Goal: Use online tool/utility: Utilize a website feature to perform a specific function

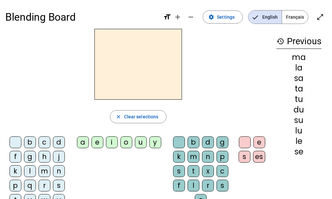
scroll to position [29, 0]
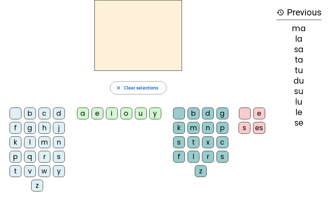
click at [57, 155] on div "s" at bounding box center [59, 157] width 12 height 12
click at [137, 110] on div "u" at bounding box center [141, 114] width 12 height 12
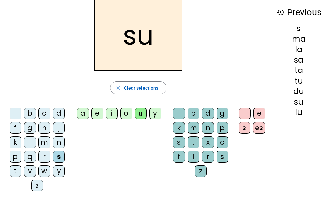
click at [29, 110] on div "b" at bounding box center [30, 114] width 12 height 12
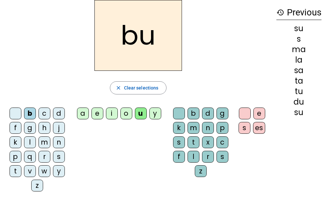
click at [29, 142] on div "l" at bounding box center [30, 143] width 12 height 12
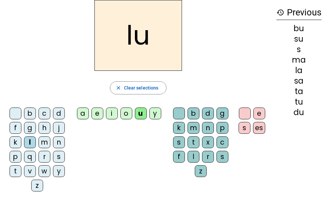
click at [27, 112] on div "b" at bounding box center [30, 114] width 12 height 12
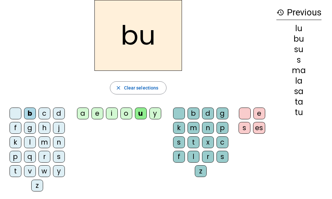
click at [29, 139] on div "l" at bounding box center [30, 143] width 12 height 12
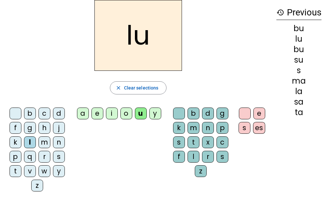
click at [56, 110] on div "d" at bounding box center [59, 114] width 12 height 12
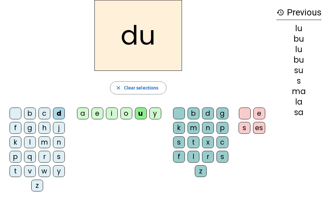
click at [13, 170] on div "t" at bounding box center [16, 172] width 12 height 12
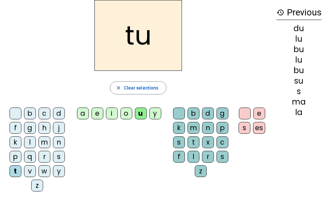
click at [82, 111] on div "a" at bounding box center [83, 114] width 12 height 12
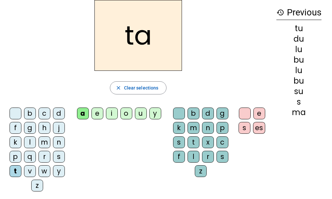
click at [55, 156] on div "s" at bounding box center [59, 157] width 12 height 12
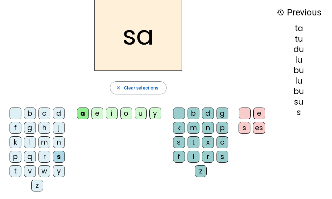
click at [208, 143] on div "x" at bounding box center [208, 143] width 12 height 12
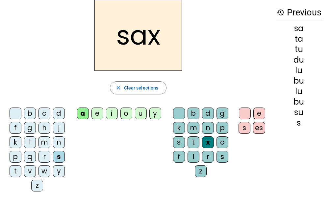
click at [43, 141] on div "m" at bounding box center [44, 143] width 12 height 12
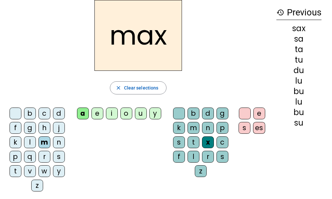
click at [176, 110] on div at bounding box center [179, 114] width 12 height 12
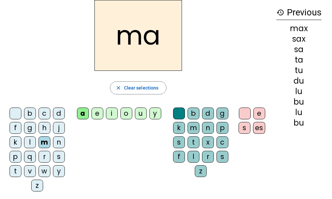
click at [28, 145] on div "l" at bounding box center [30, 143] width 12 height 12
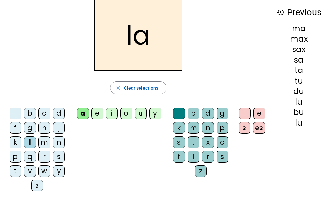
click at [95, 111] on div "e" at bounding box center [97, 114] width 12 height 12
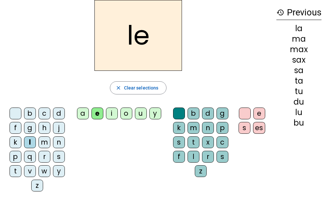
click at [56, 155] on div "s" at bounding box center [59, 157] width 12 height 12
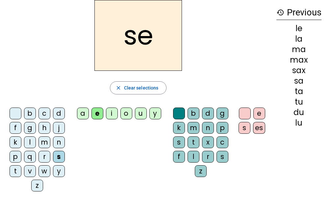
click at [108, 113] on div "i" at bounding box center [112, 114] width 12 height 12
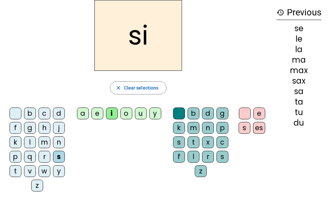
click at [55, 143] on div "n" at bounding box center [59, 143] width 12 height 12
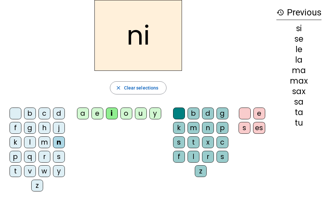
click at [13, 153] on div "p" at bounding box center [16, 157] width 12 height 12
